Goal: Task Accomplishment & Management: Manage account settings

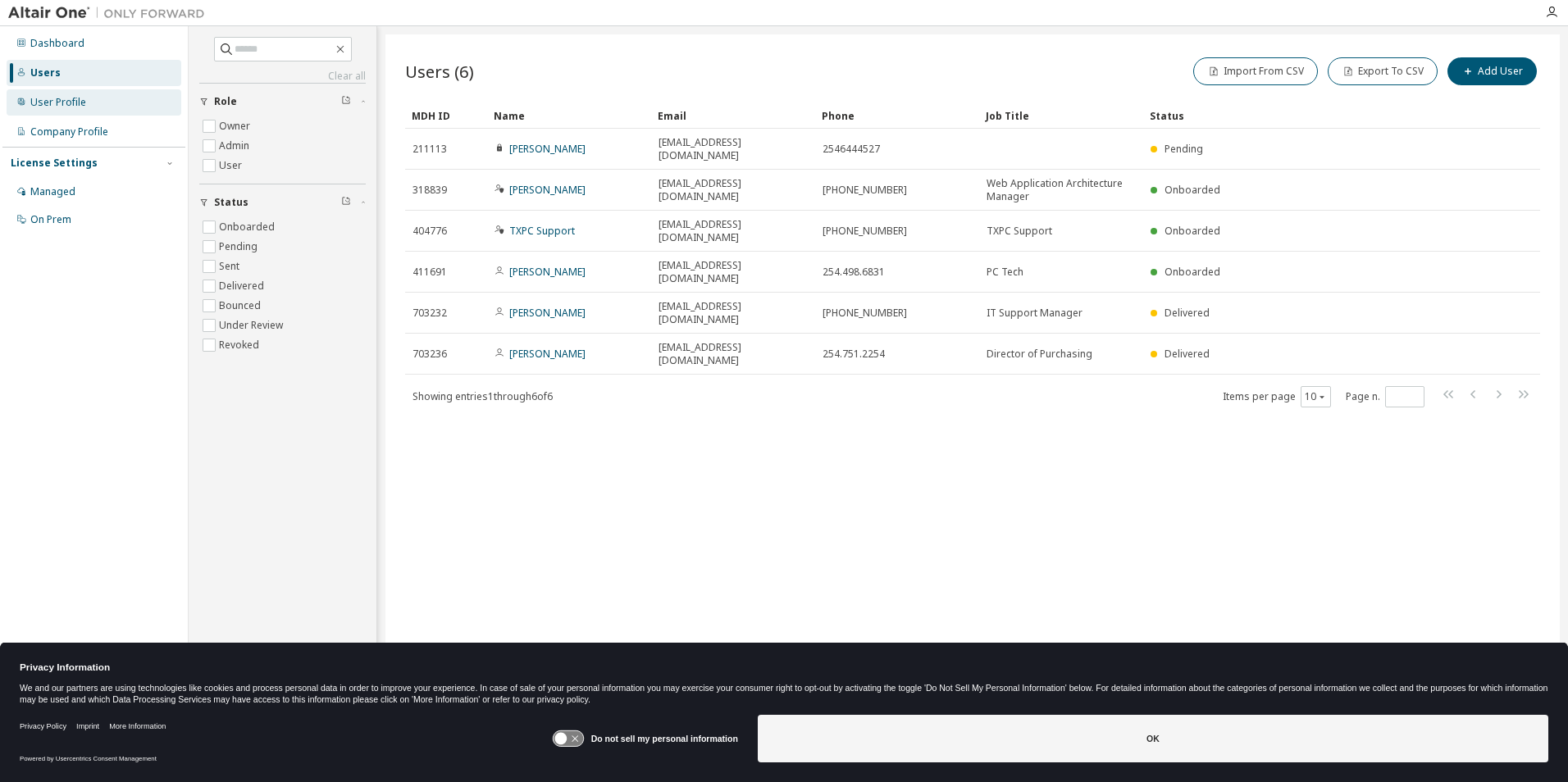
click at [69, 108] on div "User Profile" at bounding box center [59, 102] width 56 height 13
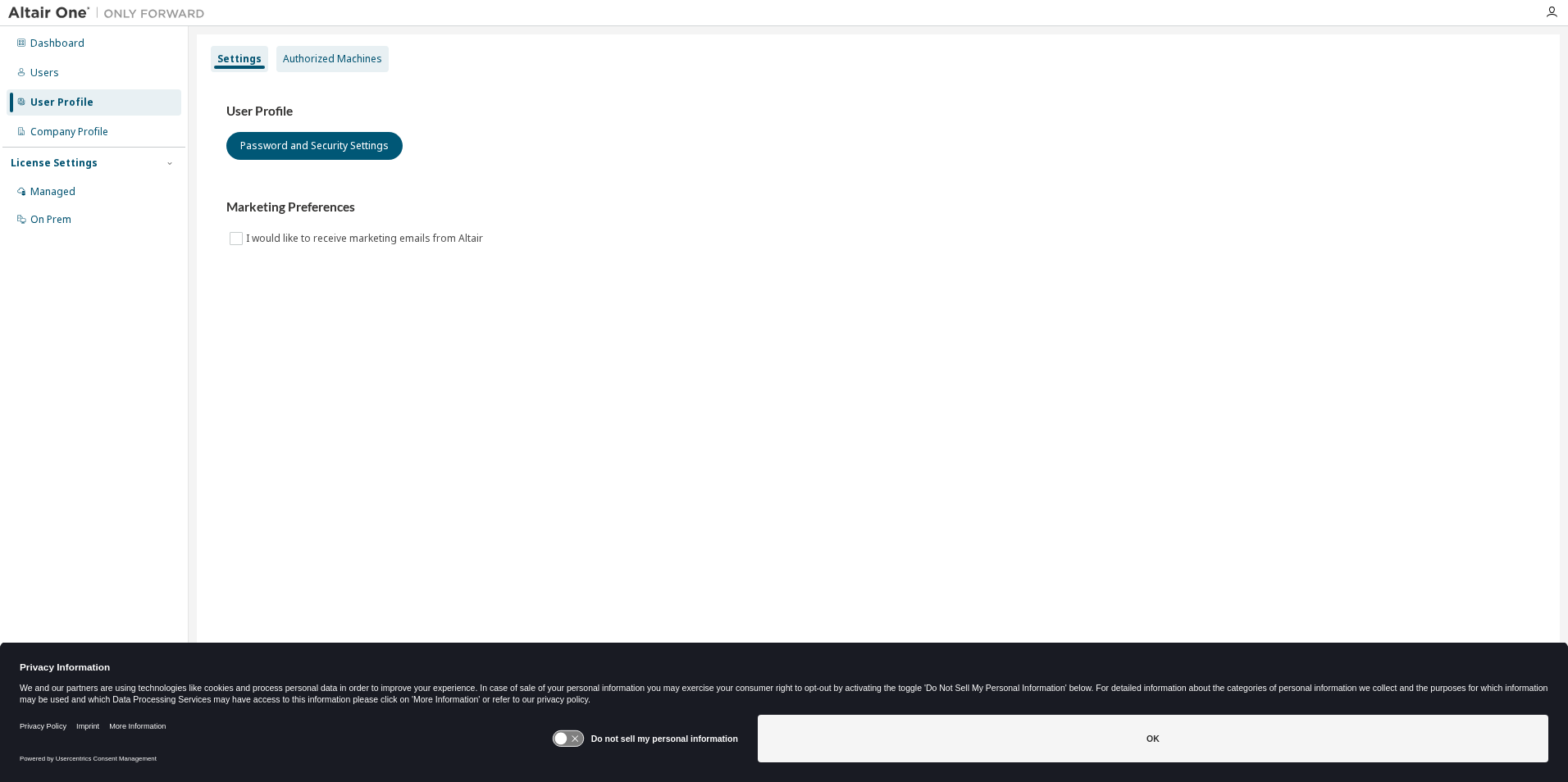
click at [334, 60] on div "Authorized Machines" at bounding box center [333, 59] width 99 height 13
